Goal: Information Seeking & Learning: Learn about a topic

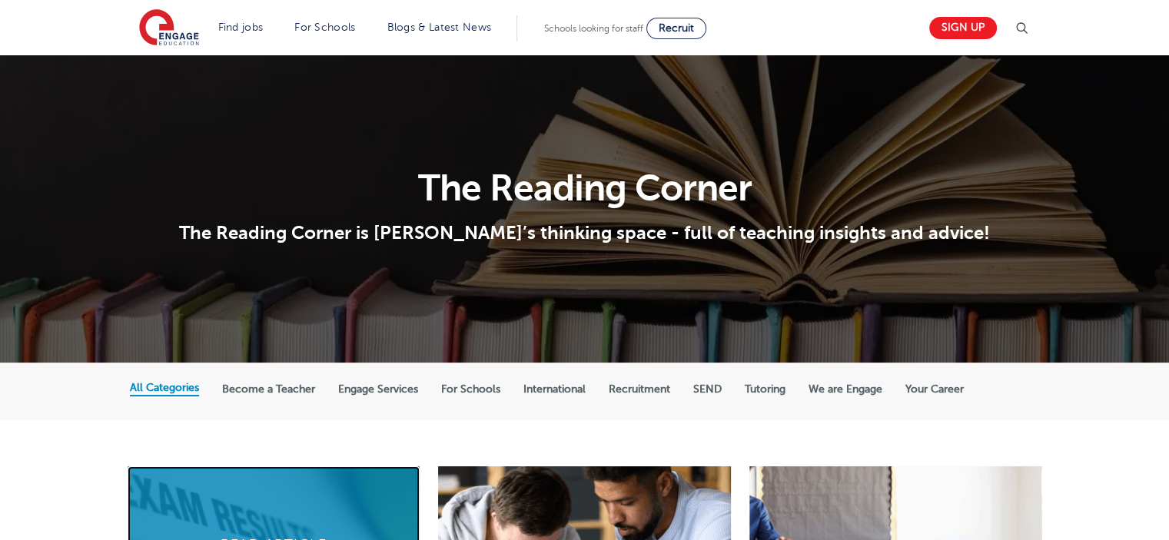
click at [289, 480] on link at bounding box center [274, 544] width 292 height 154
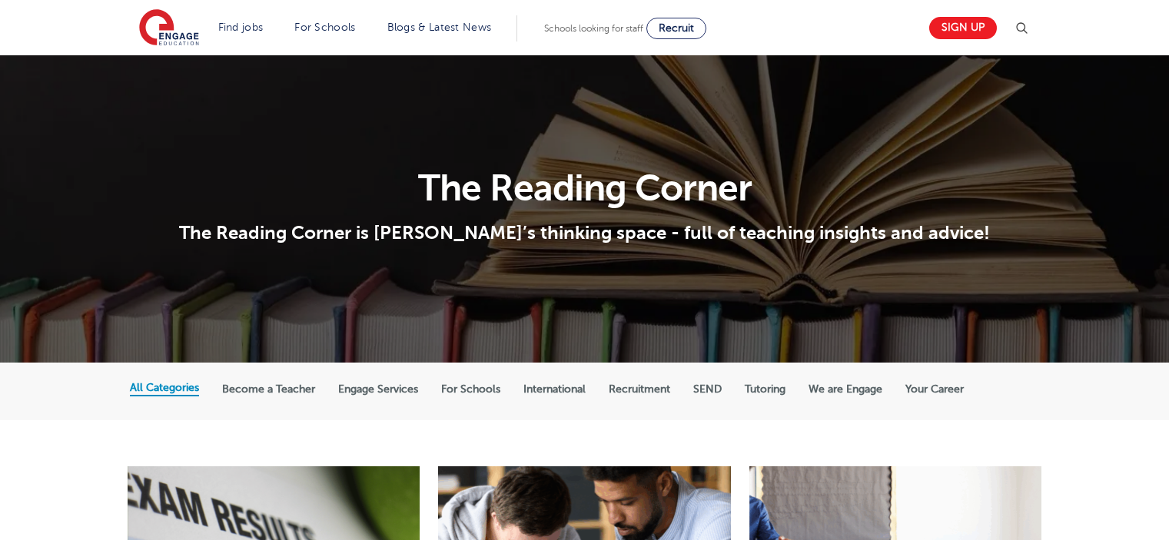
scroll to position [384, 0]
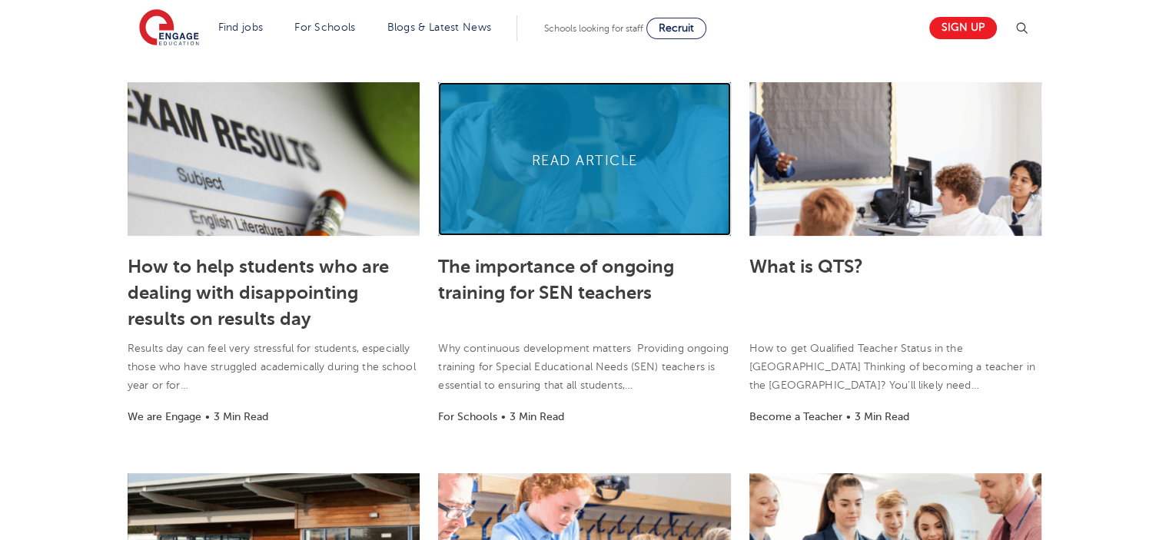
click at [563, 200] on link at bounding box center [584, 159] width 292 height 154
